Goal: Task Accomplishment & Management: Complete application form

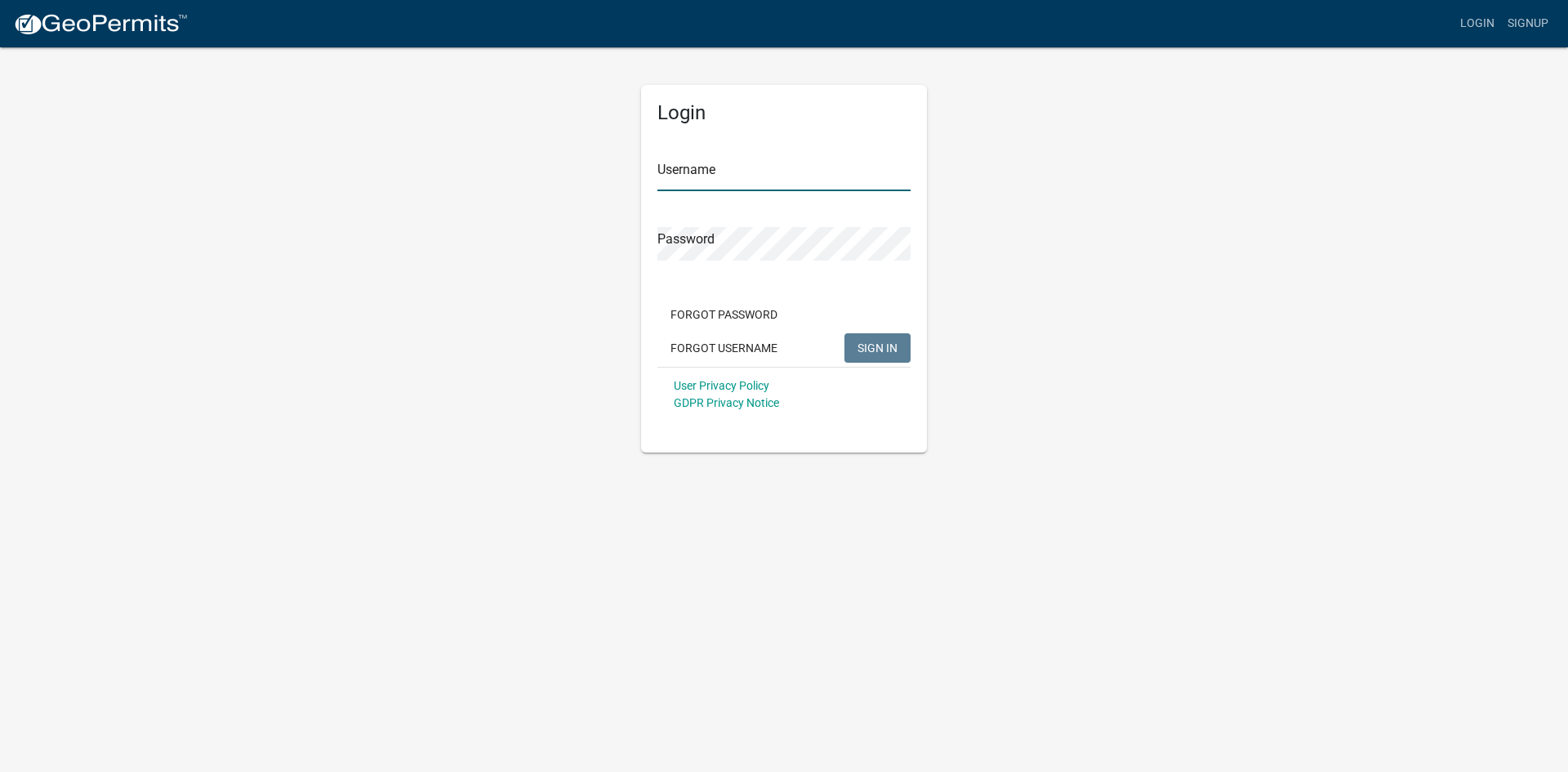
type input "connorgus"
click at [866, 350] on span "SIGN IN" at bounding box center [877, 348] width 40 height 13
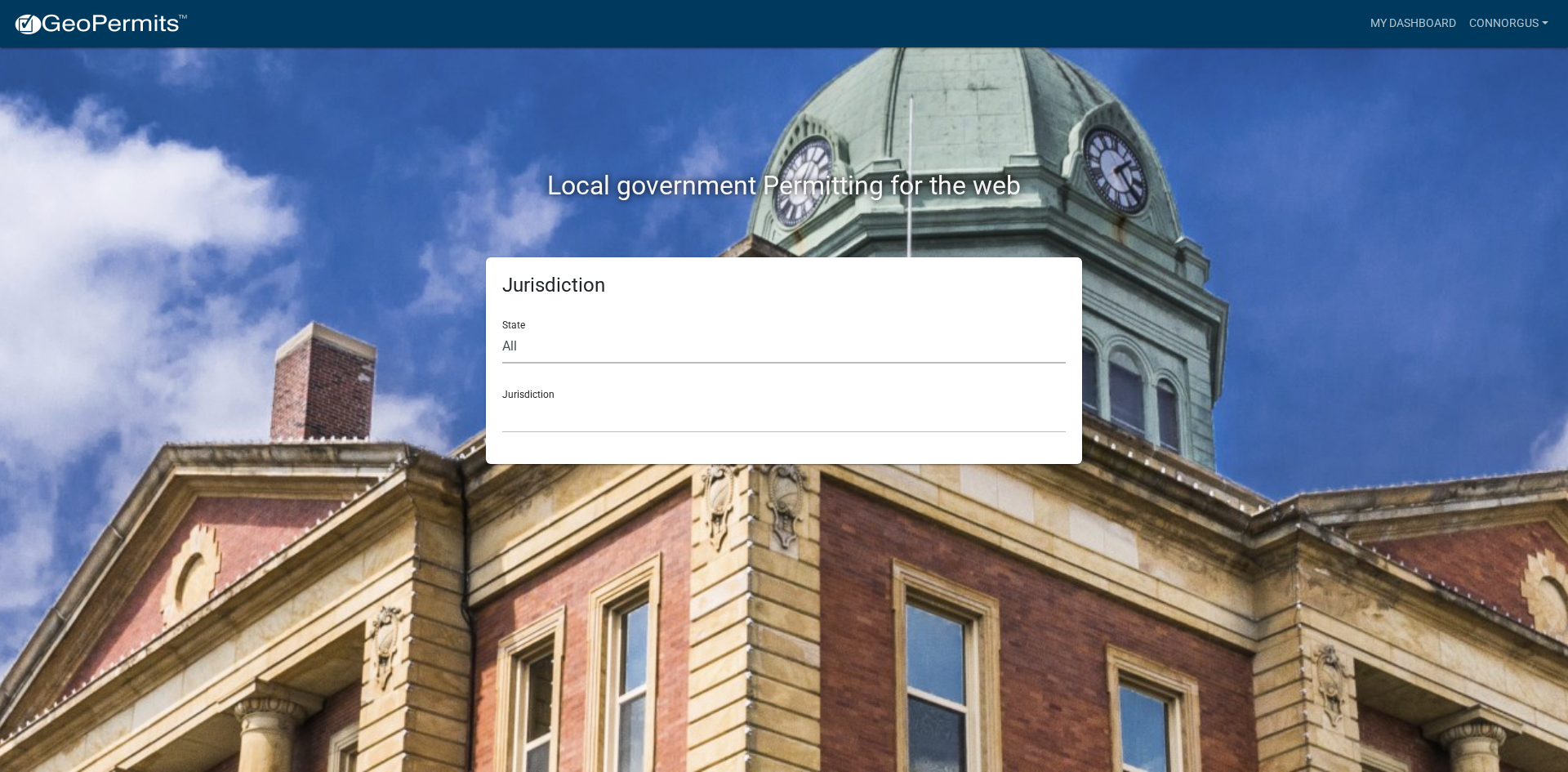
click at [638, 344] on select "All [US_STATE] [US_STATE] [US_STATE] [US_STATE] [US_STATE] [US_STATE] [US_STATE…" at bounding box center [784, 346] width 564 height 33
select select "[US_STATE]"
click at [502, 330] on select "All [US_STATE] [US_STATE] [US_STATE] [US_STATE] [US_STATE] [US_STATE] [US_STATE…" at bounding box center [784, 346] width 564 height 33
click at [608, 427] on select "City of [GEOGRAPHIC_DATA], [US_STATE] City of [GEOGRAPHIC_DATA], [US_STATE] Cit…" at bounding box center [784, 416] width 564 height 33
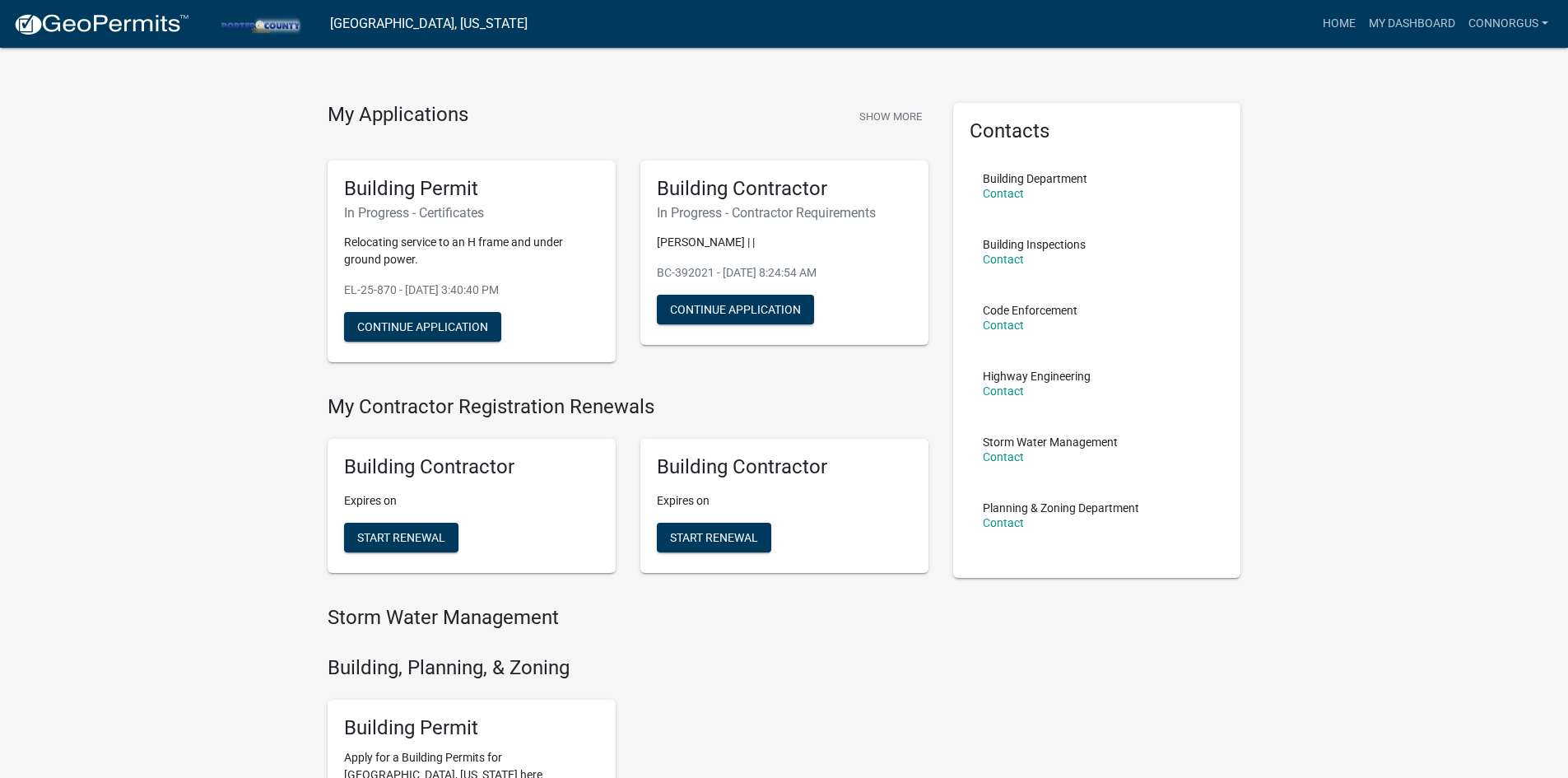
scroll to position [9, 0]
